Goal: Find specific page/section: Find specific page/section

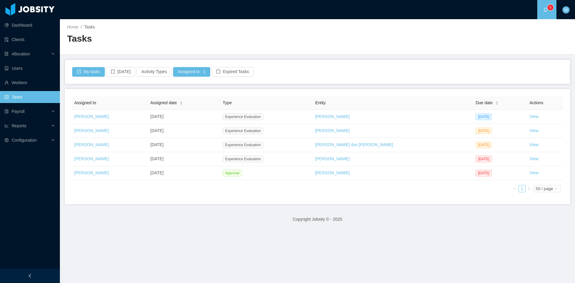
click at [262, 187] on div "Assigned to Assigned date Type Entity Due date Actions Matias Marin Oct 2nd, 20…" at bounding box center [317, 146] width 491 height 101
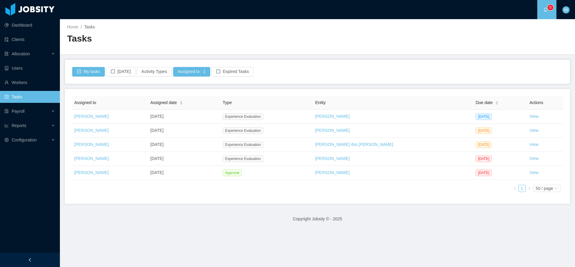
click at [187, 200] on div "Assigned to Assigned date Type Entity Due date Actions Matias Marin Oct 2nd, 20…" at bounding box center [318, 146] width 506 height 115
click at [258, 196] on div "Assigned to Assigned date Type Entity Due date Actions [PERSON_NAME] [DATE] Exp…" at bounding box center [317, 146] width 491 height 101
click at [20, 80] on link "Workers" at bounding box center [29, 83] width 51 height 12
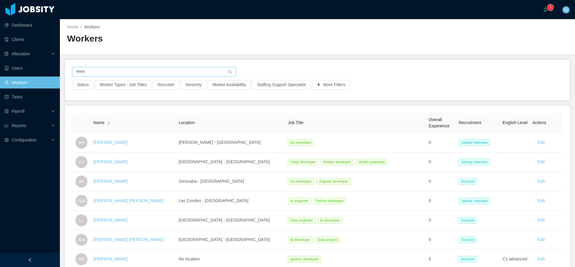
click at [106, 72] on input "text" at bounding box center [154, 72] width 164 height 10
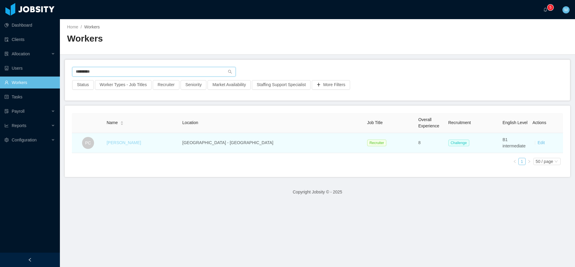
type input "*********"
click at [133, 143] on link "Paola Condor" at bounding box center [124, 142] width 34 height 5
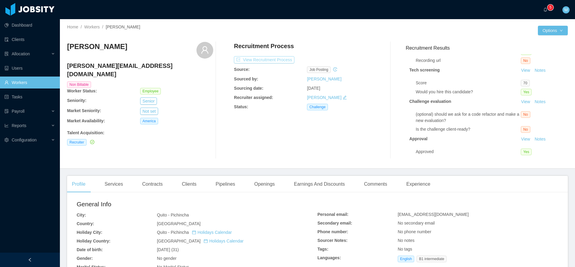
click at [276, 57] on button "View Recruitment Process" at bounding box center [264, 59] width 61 height 7
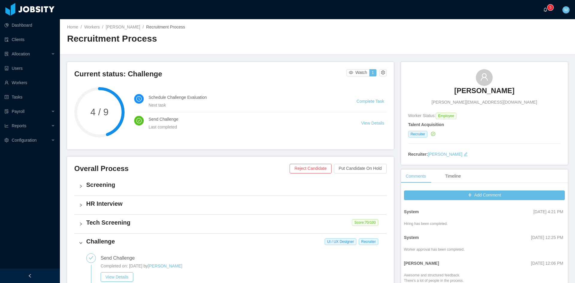
click at [551, 6] on a=83ded146-cd66-4514-80a8-9a7b1e1b5eb6/Matias%20Marin"] "0 1 2 3 4 5 6 7 8 9 0 1 2 3 4 5 6 7 8 9 0 1 2 3 4 5 6 7 8 9" at bounding box center [546, 9] width 7 height 19
